Goal: Information Seeking & Learning: Compare options

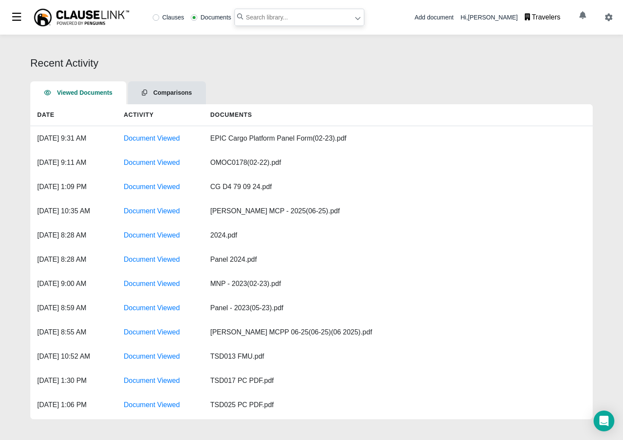
click at [270, 16] on input "text" at bounding box center [300, 17] width 130 height 17
paste input "AON [DATE].pdf"
type input "AON [DATE].pdf"
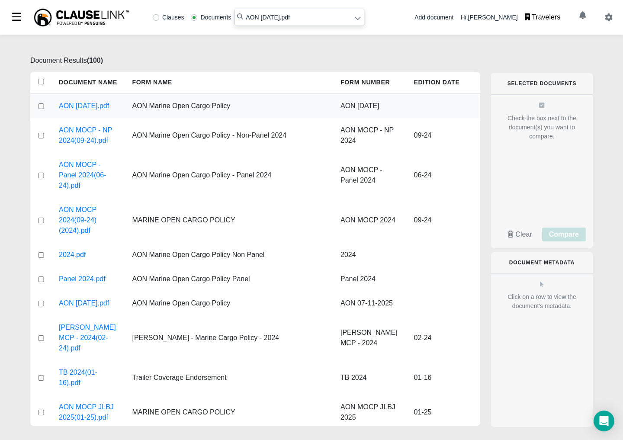
click at [39, 109] on input "checkbox" at bounding box center [41, 106] width 8 height 6
checkbox input "true"
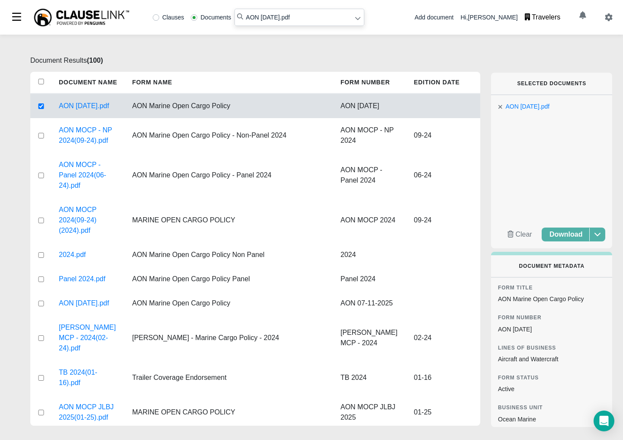
click at [286, 14] on input "AON [DATE].pdf" at bounding box center [300, 17] width 130 height 17
click at [285, 14] on input "AON [DATE].pdf" at bounding box center [300, 17] width 130 height 17
paste input "[DATE]"
type input "AON [DATE].pdf"
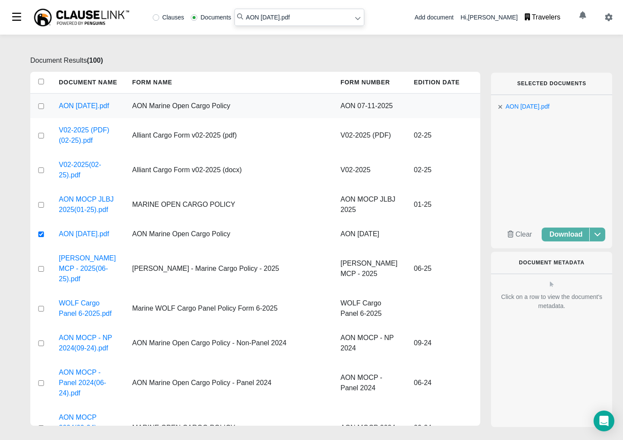
click at [41, 109] on input "checkbox" at bounding box center [41, 106] width 8 height 6
checkbox input "true"
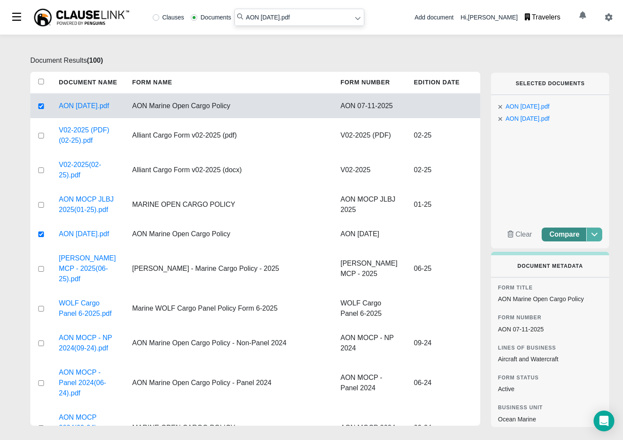
click at [570, 237] on span "Compare" at bounding box center [565, 234] width 30 height 7
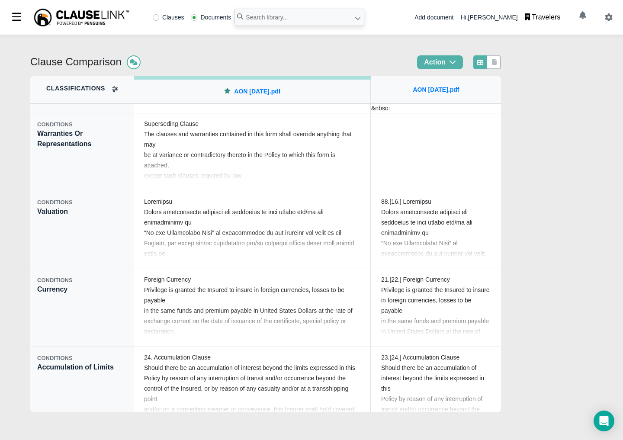
scroll to position [1421, 0]
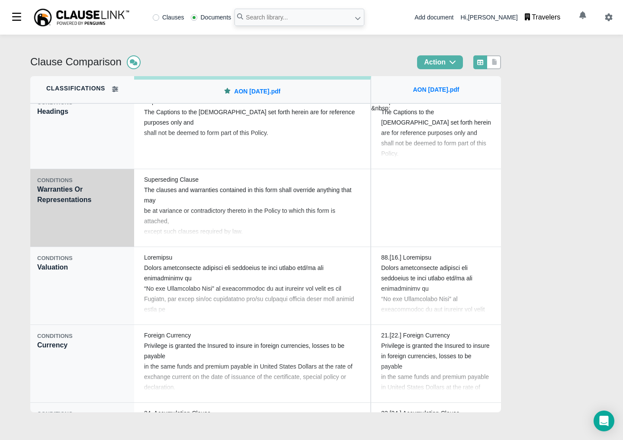
click at [58, 194] on div "CONDITIONS Warranties Or Representations" at bounding box center [82, 208] width 104 height 78
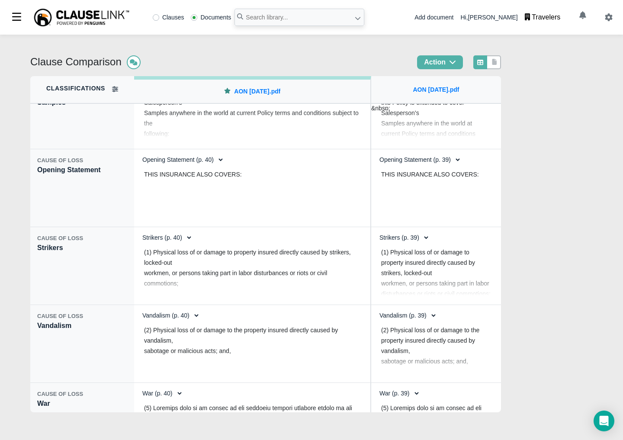
scroll to position [7800, 0]
